Goal: Information Seeking & Learning: Learn about a topic

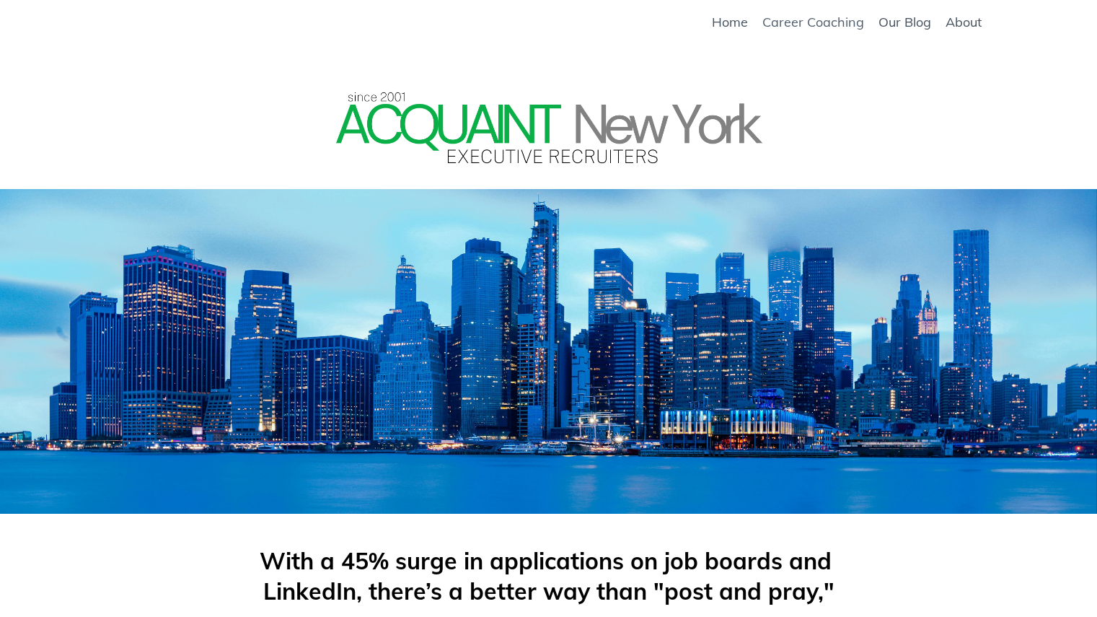
click at [830, 18] on link "Career Coaching" at bounding box center [813, 22] width 102 height 16
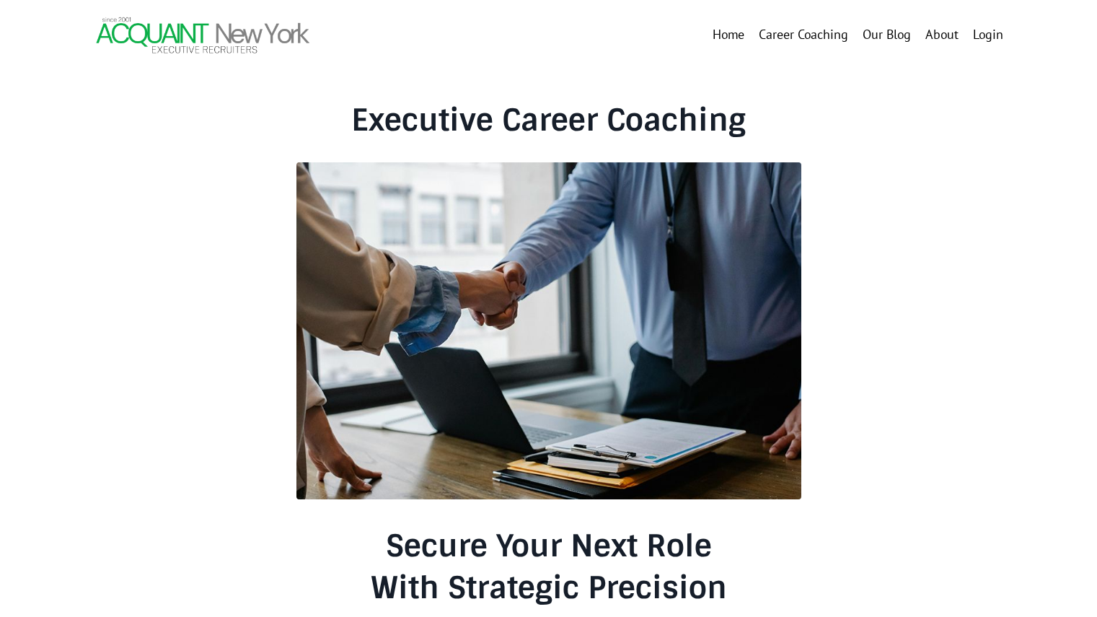
click at [936, 36] on link "About" at bounding box center [942, 35] width 33 height 21
